Goal: Task Accomplishment & Management: Manage account settings

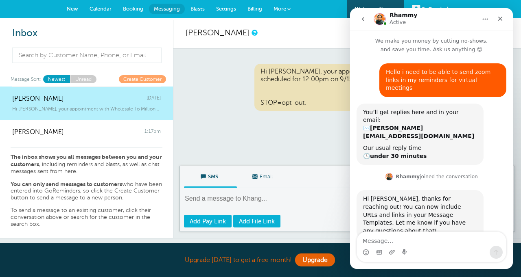
scroll to position [1, 0]
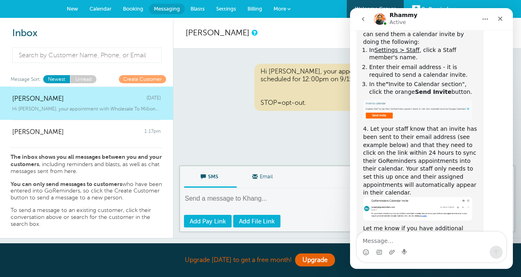
click at [304, 119] on div "Appointment Reminder Hi Khang, your appointment with Wholesale To Millions LLC …" at bounding box center [346, 108] width 347 height 118
click at [499, 18] on icon "Close" at bounding box center [500, 18] width 7 height 7
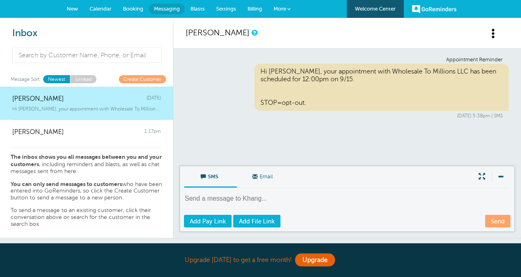
scroll to position [661, 0]
click at [499, 259] on section "Upgrade today to get a free month! Upgrade" at bounding box center [260, 261] width 521 height 34
click at [281, 12] on link "More" at bounding box center [282, 9] width 28 height 18
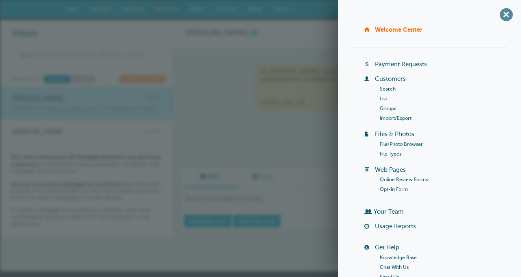
click at [504, 12] on span "+" at bounding box center [506, 14] width 18 height 18
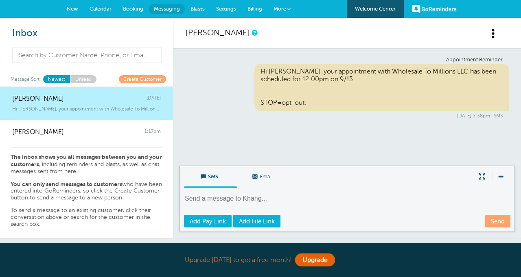
click at [248, 9] on span "Billing" at bounding box center [254, 9] width 15 height 6
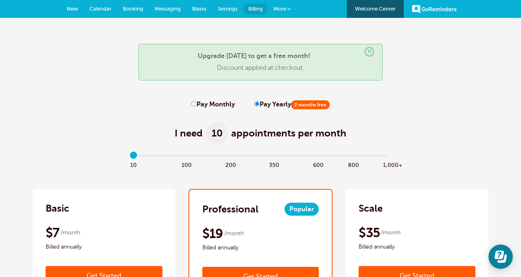
click at [225, 8] on span "Settings" at bounding box center [228, 9] width 20 height 6
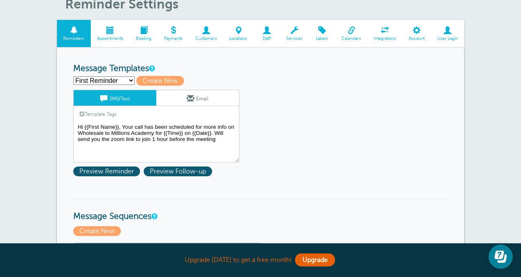
scroll to position [37, 0]
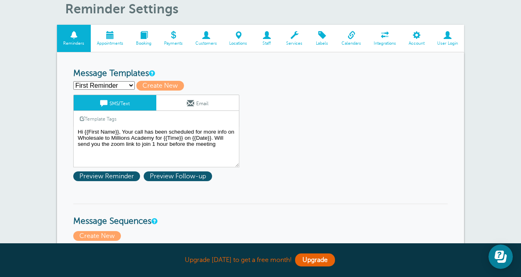
click at [109, 84] on select "First Reminder Second Reminder Third Reminder Create new..." at bounding box center [103, 85] width 61 height 9
select select "161569"
click at [73, 81] on select "First Reminder Second Reminder Third Reminder Create new..." at bounding box center [103, 85] width 61 height 9
type input "Second Reminder"
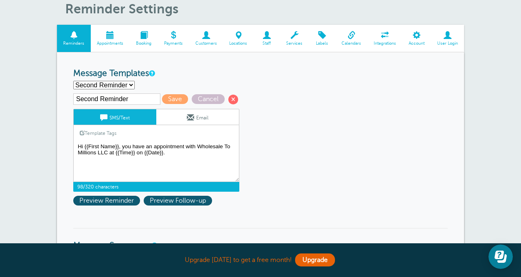
drag, startPoint x: 183, startPoint y: 159, endPoint x: 71, endPoint y: 148, distance: 112.8
paste textarea "to learn more about the Wholesale to Millions Academy is coming up in 1 hour. C…"
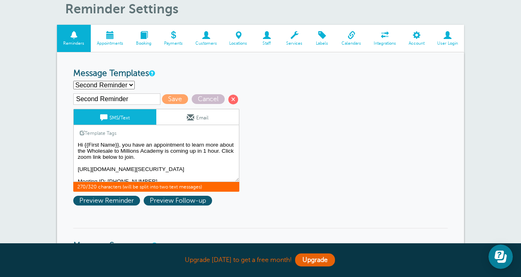
scroll to position [0, 0]
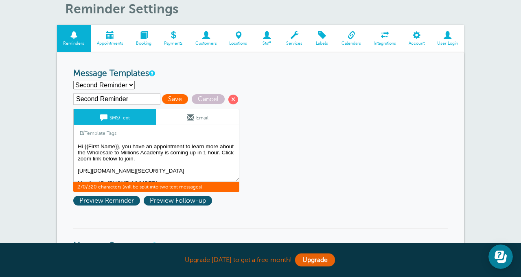
type textarea "Hi {{First Name}}, you have an appointment to learn more about the Wholesale to…"
click at [166, 102] on span "Save" at bounding box center [175, 99] width 26 height 10
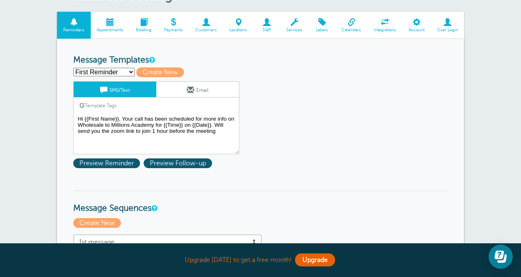
scroll to position [57, 0]
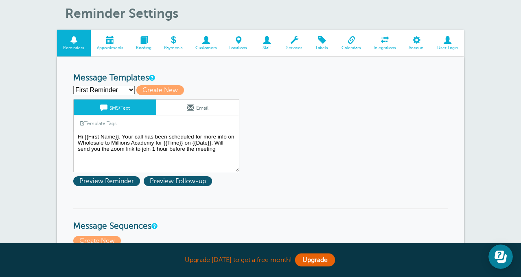
click at [111, 91] on select "First Reminder Second Reminder Third Reminder Create new..." at bounding box center [103, 90] width 61 height 9
select select "161569"
click at [73, 86] on select "First Reminder Second Reminder Third Reminder Create new..." at bounding box center [103, 90] width 61 height 9
type input "Second Reminder"
type textarea "Hi {{First Name}}, you have an appointment to learn more about the Wholesale to…"
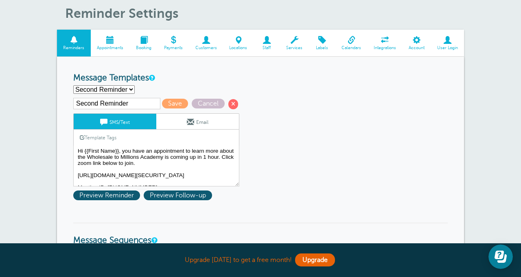
click at [107, 90] on select "First Reminder Second Reminder Third Reminder Create new..." at bounding box center [103, 89] width 61 height 9
select select "161570"
click at [73, 85] on select "First Reminder Second Reminder Third Reminder Create new..." at bounding box center [103, 89] width 61 height 9
type input "Third Reminder"
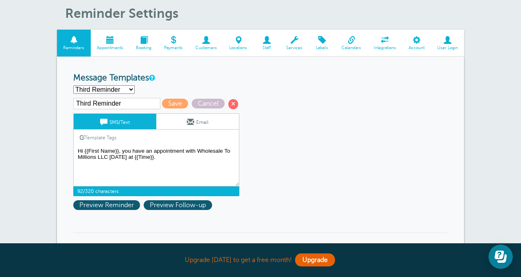
drag, startPoint x: 128, startPoint y: 159, endPoint x: 122, endPoint y: 152, distance: 9.0
click at [122, 152] on textarea "Hi {{First Name}}, Your call has been scheduled for more info on Wholesale to M…" at bounding box center [156, 166] width 166 height 41
click at [200, 153] on textarea "Hi {{First Name}}, Your call has been scheduled for more info on Wholesale to M…" at bounding box center [156, 166] width 166 height 41
click at [125, 156] on textarea "Hi {{First Name}}, Your call has been scheduled for more info on Wholesale to M…" at bounding box center [156, 166] width 166 height 41
click at [211, 153] on textarea "Hi {{First Name}}, Your call has been scheduled for more info on Wholesale to M…" at bounding box center [156, 166] width 166 height 41
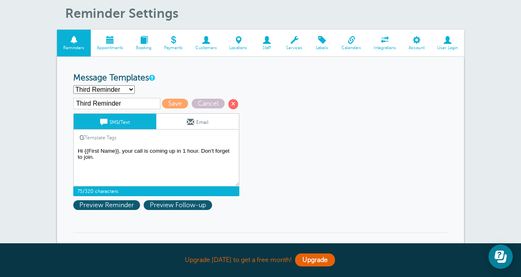
click at [161, 160] on textarea "Hi {{First Name}}, Your call has been scheduled for more info on Wholesale to M…" at bounding box center [156, 166] width 166 height 41
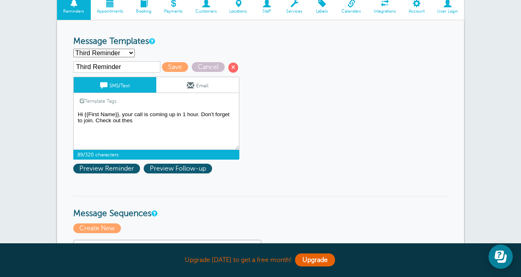
scroll to position [92, 0]
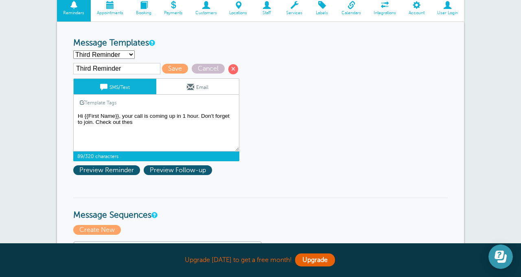
type textarea "Hi {{First Name}}, your call is coming up in 1 hour. Don't forget to join. Chec…"
click at [502, 258] on icon "Open Learn | Contact Us" at bounding box center [500, 257] width 12 height 12
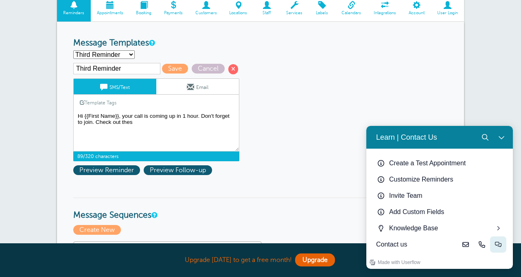
click at [499, 245] on icon "Live-chat" at bounding box center [498, 245] width 7 height 7
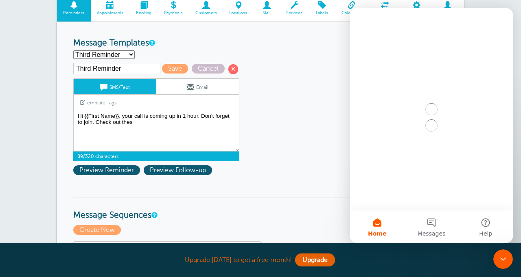
scroll to position [0, 0]
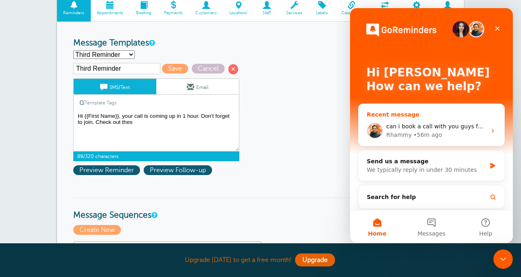
click at [436, 122] on div "can i book a call with you guys for a walk through so i can set this up correct…" at bounding box center [431, 131] width 146 height 30
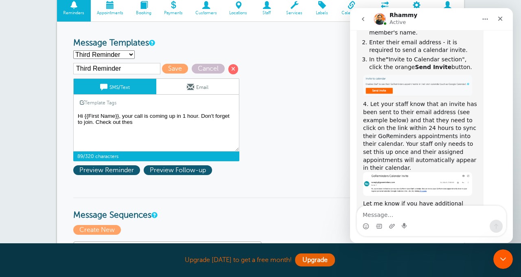
scroll to position [687, 0]
type textarea "can i attach a video or photo to a reminder"
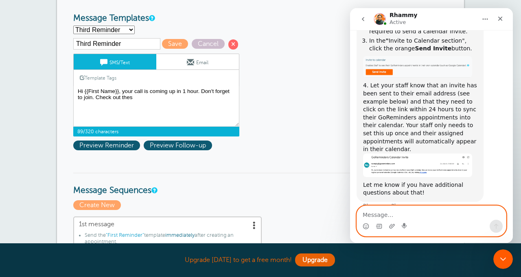
scroll to position [119, 0]
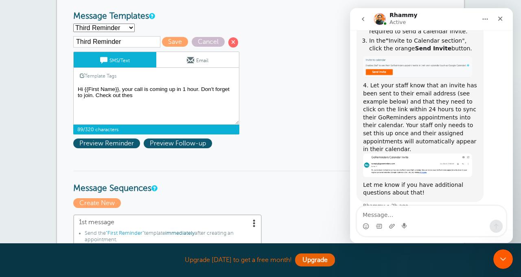
click at [138, 95] on textarea "Hi {{First Name}}, Your call has been scheduled for more info on Wholesale to M…" at bounding box center [156, 104] width 166 height 41
click at [98, 98] on textarea "Hi {{First Name}}, Your call has been scheduled for more info on Wholesale to M…" at bounding box center [156, 104] width 166 height 41
click at [228, 97] on textarea "Hi {{First Name}}, Your call has been scheduled for more info on Wholesale to M…" at bounding box center [156, 104] width 166 height 41
paste textarea "https://www.wholesaletomillion.com/testimonial"
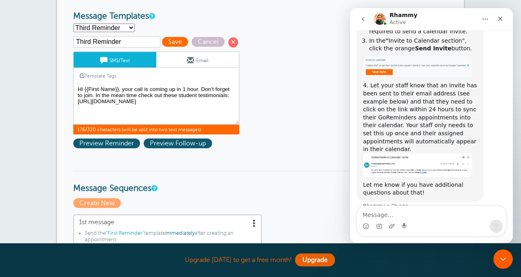
type textarea "Hi {{First Name}}, your call is coming up in 1 hour. Don't forget to join. In t…"
click at [168, 45] on span "Save" at bounding box center [175, 42] width 26 height 10
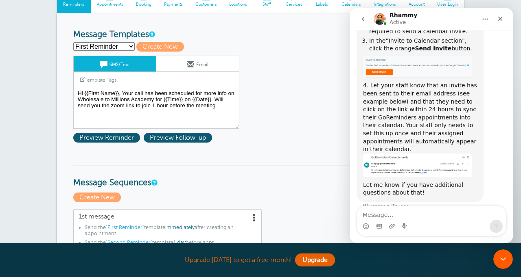
scroll to position [103, 0]
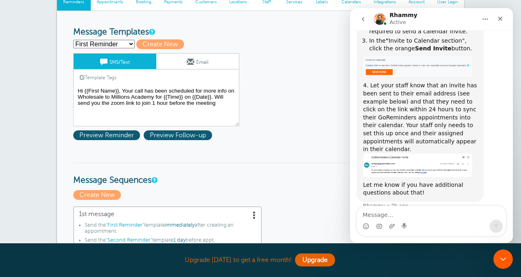
click at [112, 41] on select "First Reminder Second Reminder Third Reminder Create new..." at bounding box center [103, 44] width 61 height 9
select select "161570"
click at [73, 40] on select "First Reminder Second Reminder Third Reminder Create new..." at bounding box center [103, 44] width 61 height 9
type input "Third Reminder"
type textarea "Hi {{First Name}}, your call is coming up in 1 hour. Don't forget to join. In t…"
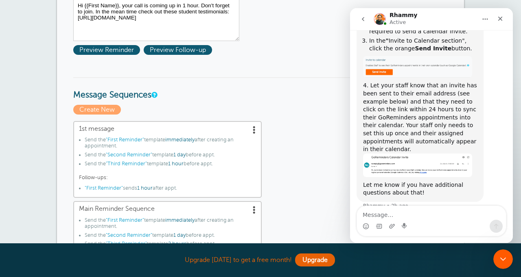
scroll to position [236, 0]
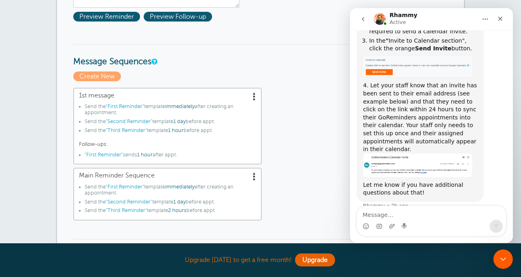
click at [253, 96] on span at bounding box center [254, 96] width 8 height 8
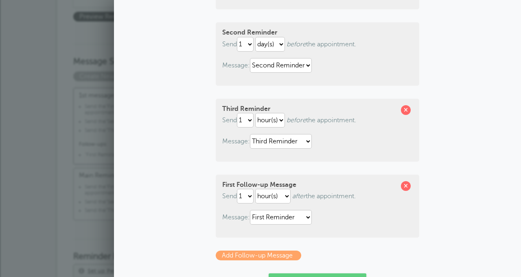
scroll to position [233, 0]
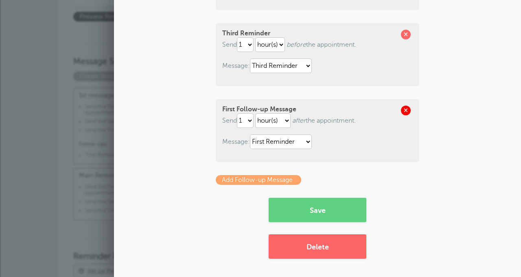
click at [405, 111] on span at bounding box center [406, 111] width 10 height 10
click at [317, 216] on button "Save" at bounding box center [317, 210] width 98 height 24
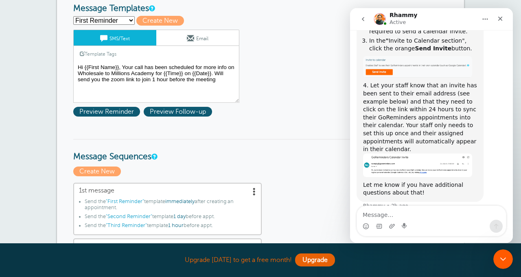
scroll to position [229, 0]
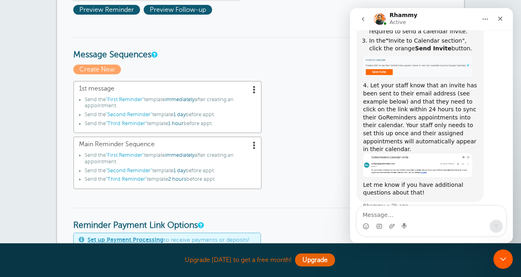
click at [254, 147] on span at bounding box center [254, 145] width 8 height 8
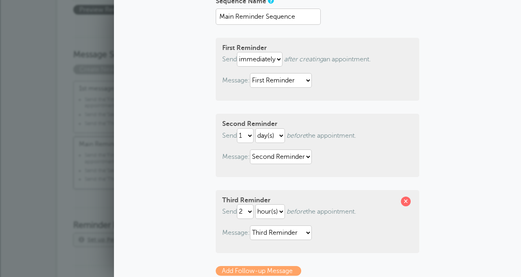
scroll to position [157, 0]
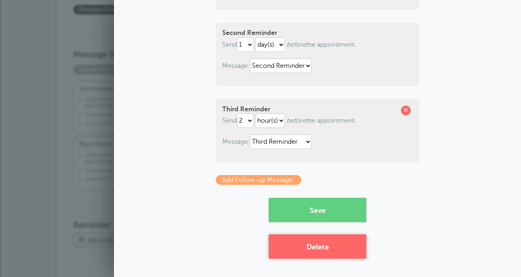
click at [315, 249] on button "Delete" at bounding box center [317, 247] width 98 height 24
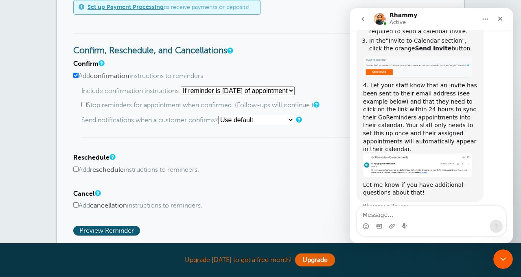
scroll to position [412, 0]
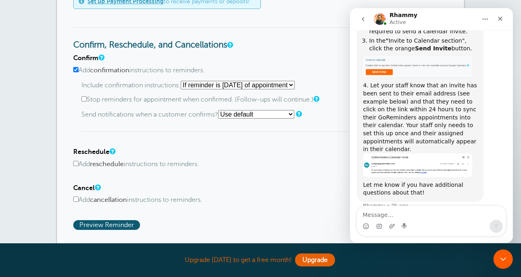
click at [77, 164] on input "Add reschedule instructions to reminders." at bounding box center [75, 163] width 5 height 5
checkbox input "true"
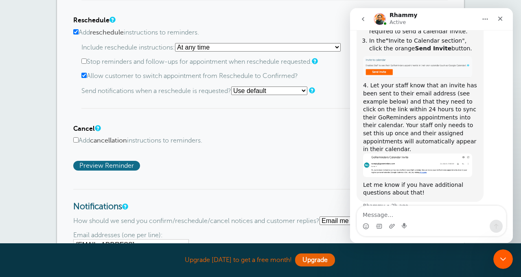
scroll to position [545, 0]
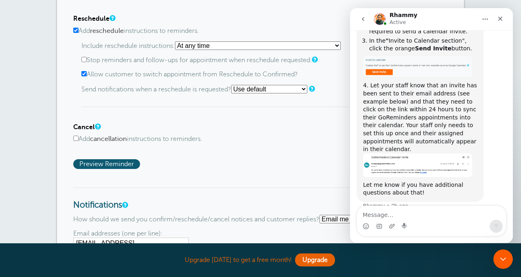
click at [76, 141] on input "Add cancellation instructions to reminders." at bounding box center [75, 138] width 5 height 5
checkbox input "true"
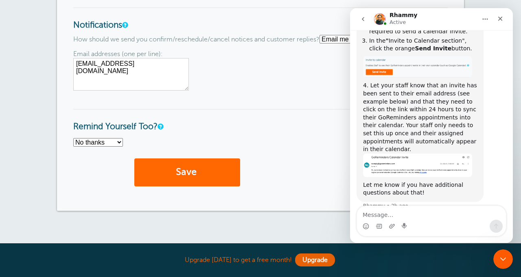
scroll to position [789, 0]
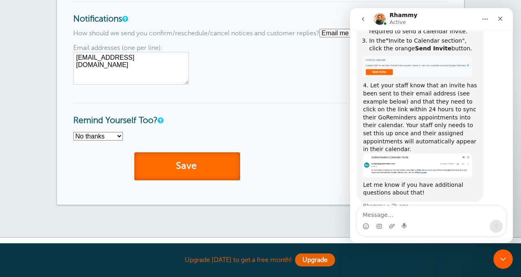
click at [200, 172] on button "Save" at bounding box center [187, 167] width 106 height 28
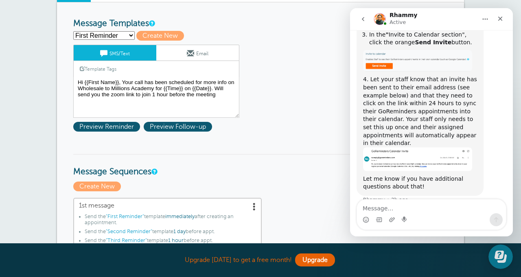
scroll to position [713, 0]
